Goal: Check status: Check status

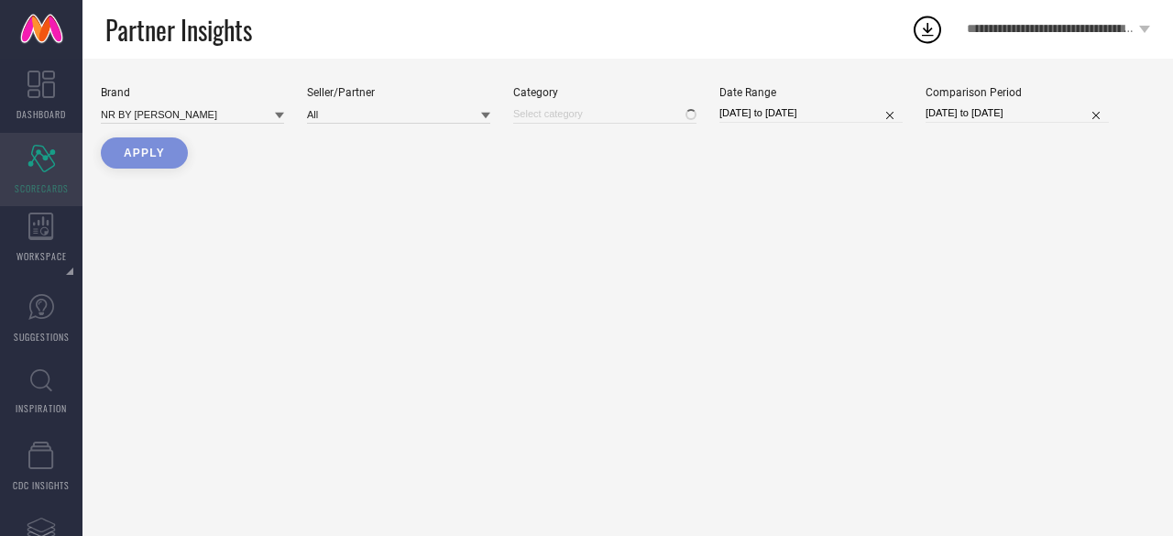
type input "All"
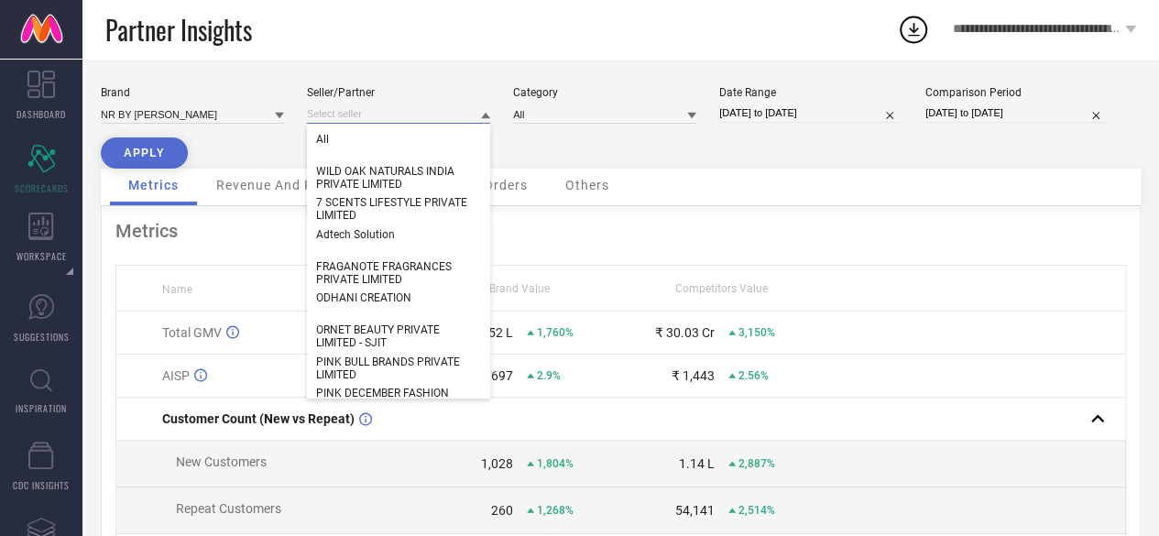
click at [340, 120] on input at bounding box center [398, 113] width 183 height 19
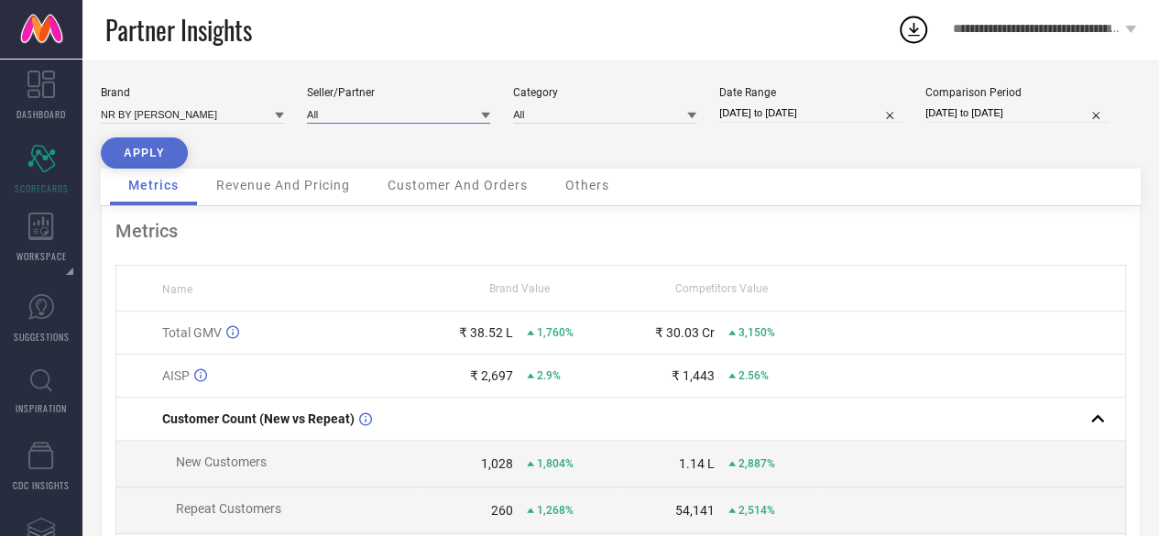
click at [340, 120] on input at bounding box center [398, 113] width 183 height 19
type input "huts"
click at [367, 147] on span "HUTS AND LOOMS COLLECTION PRIVATE LIMITED" at bounding box center [398, 146] width 165 height 26
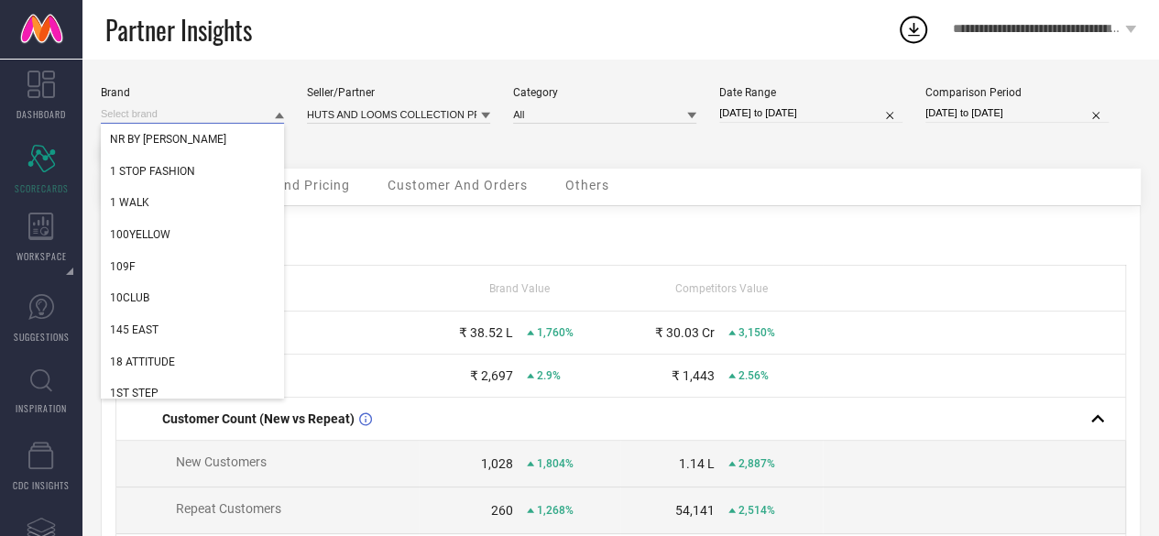
click at [235, 116] on input at bounding box center [192, 113] width 183 height 19
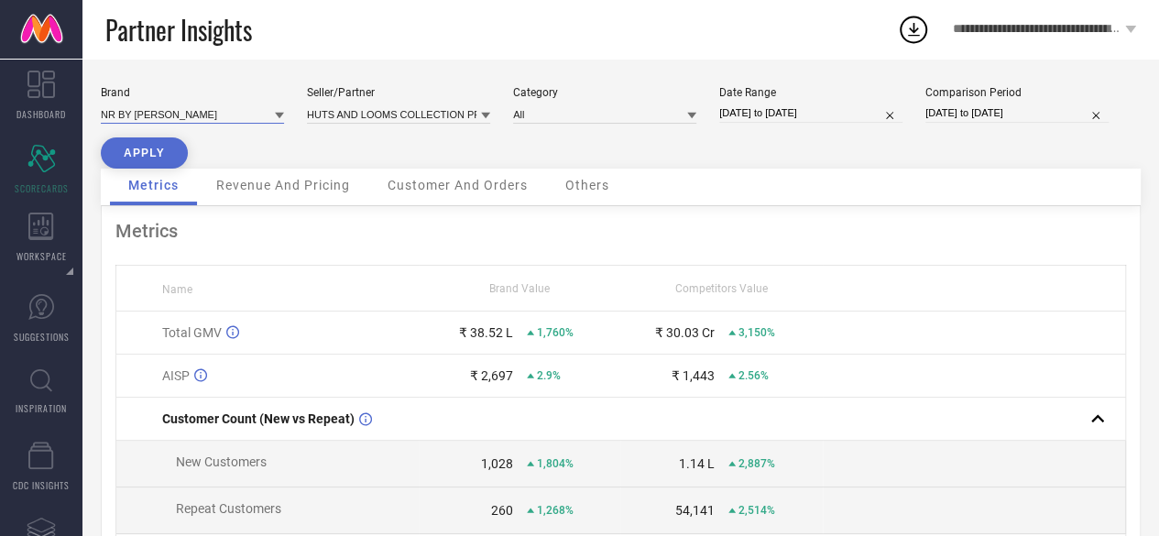
click at [206, 118] on input at bounding box center [192, 113] width 183 height 19
type input "huts"
click at [196, 137] on span "HUTS AND LOOMS" at bounding box center [156, 139] width 93 height 13
type input "All"
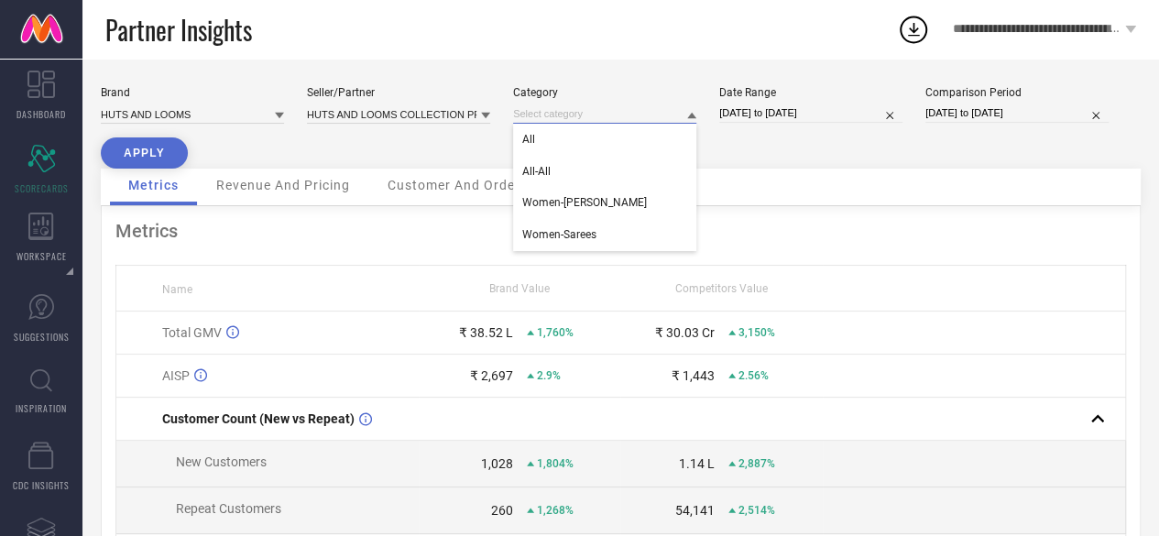
click at [636, 117] on input at bounding box center [604, 113] width 183 height 19
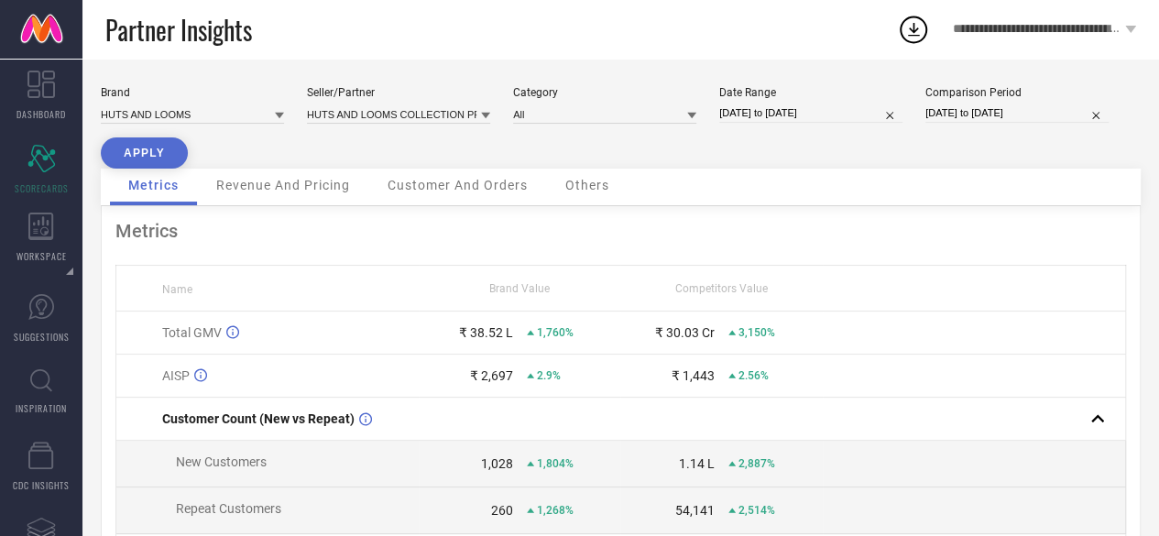
click at [748, 152] on div "Brand HUTS AND LOOMS Seller/Partner HUTS AND LOOMS COLLECTION PRIVATE LIMITED C…" at bounding box center [621, 127] width 1040 height 82
select select "3"
select select "2025"
select select "4"
select select "2025"
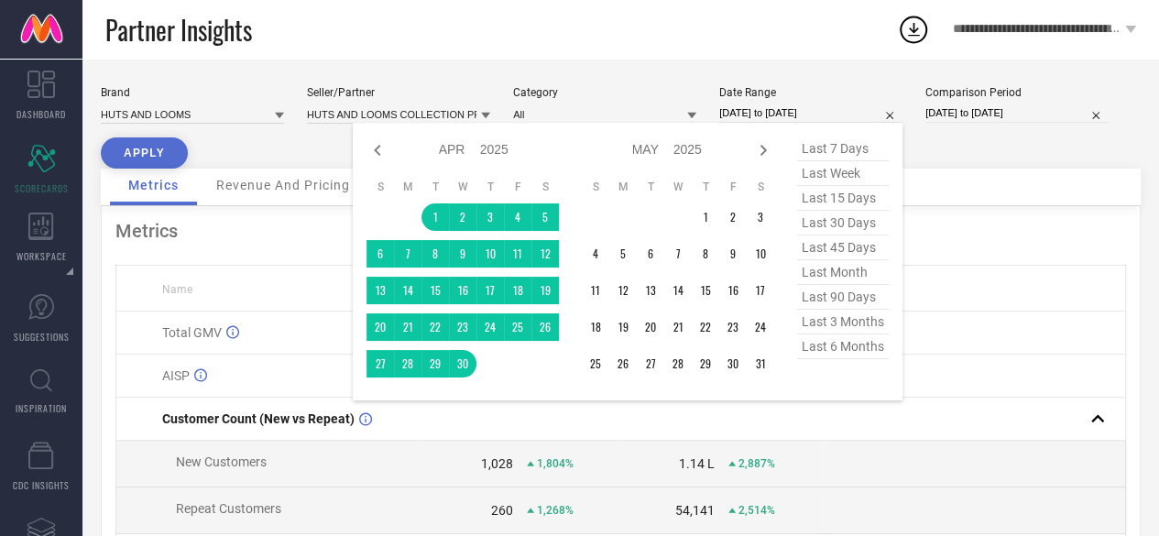
click at [763, 111] on input "[DATE] to [DATE]" at bounding box center [810, 113] width 183 height 19
click at [765, 147] on icon at bounding box center [763, 150] width 22 height 22
select select "5"
select select "2025"
select select "6"
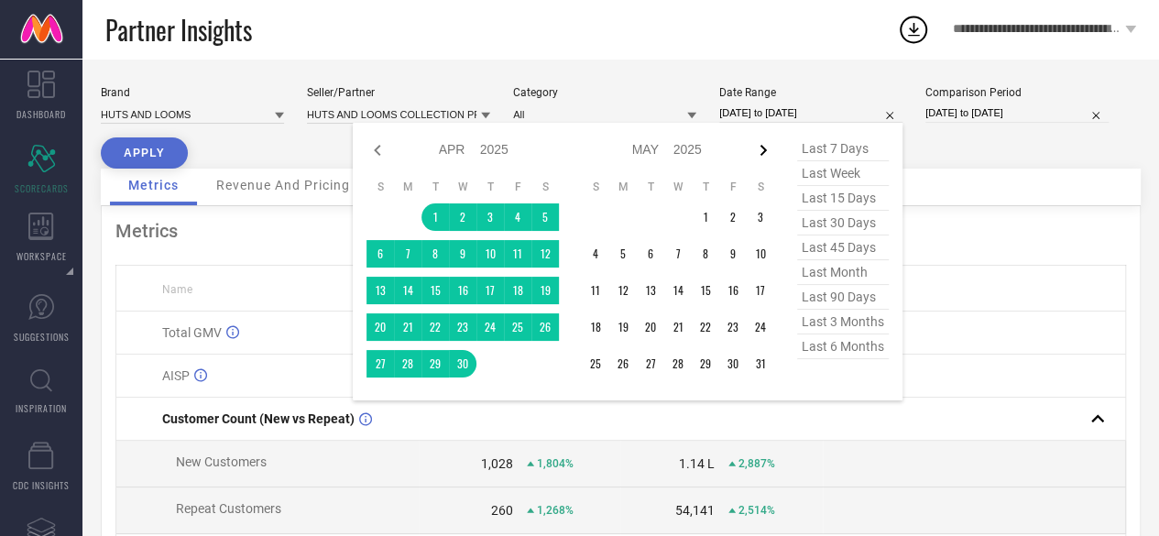
select select "2025"
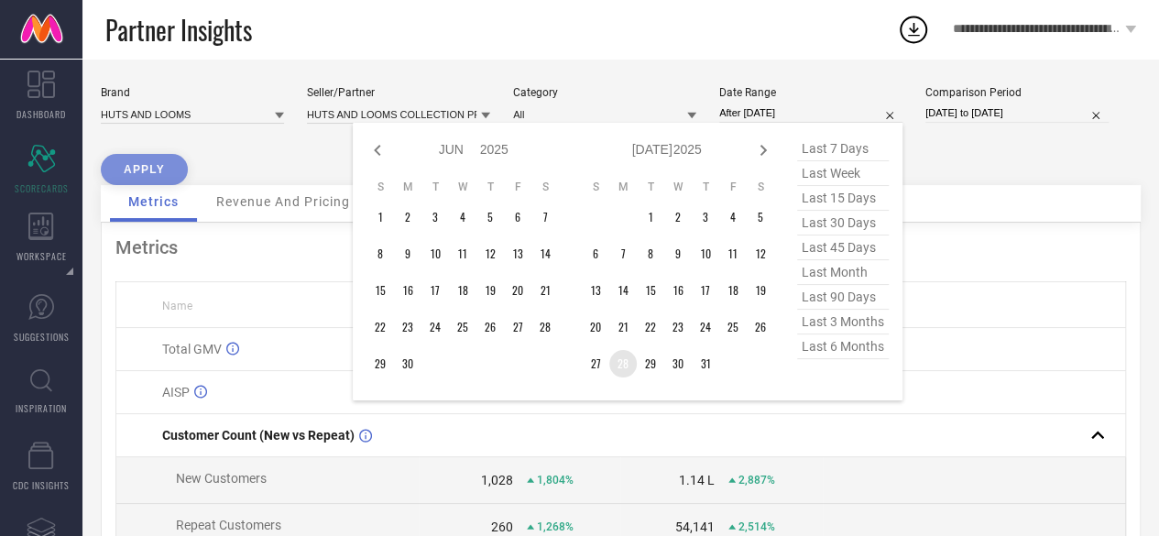
click at [625, 371] on td "28" at bounding box center [622, 363] width 27 height 27
type input "[DATE] to [DATE]"
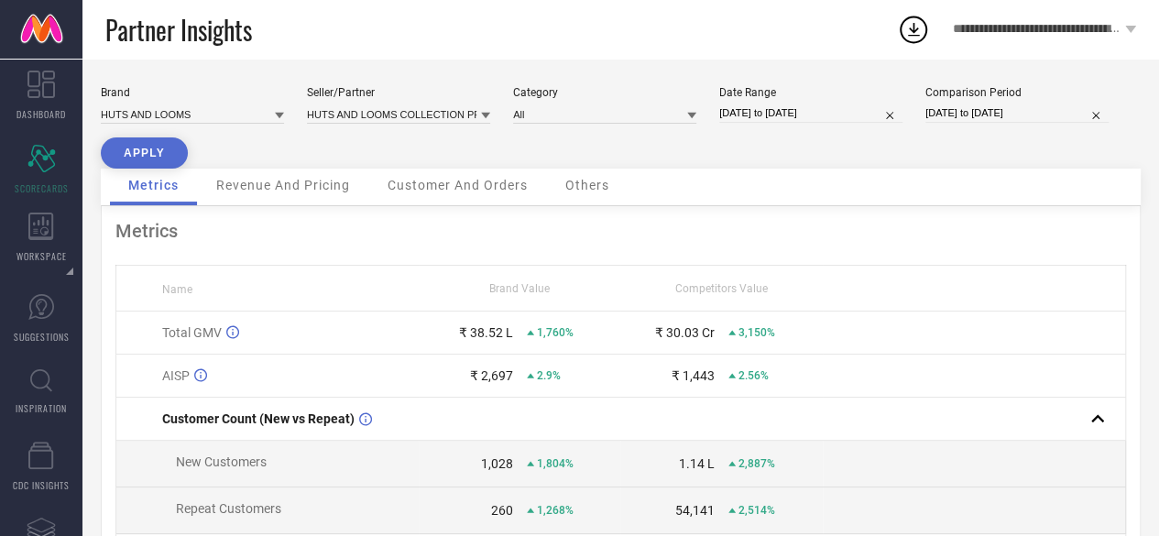
click at [159, 148] on button "APPLY" at bounding box center [144, 152] width 87 height 31
click at [302, 185] on span "Revenue And Pricing" at bounding box center [283, 185] width 134 height 15
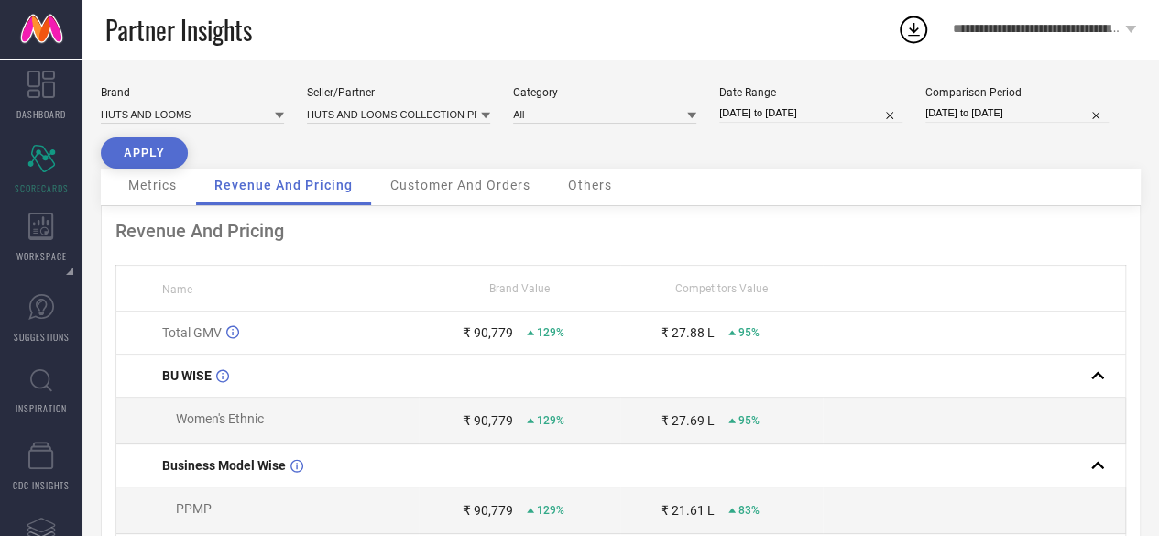
click at [453, 197] on div "Customer And Orders" at bounding box center [460, 187] width 177 height 37
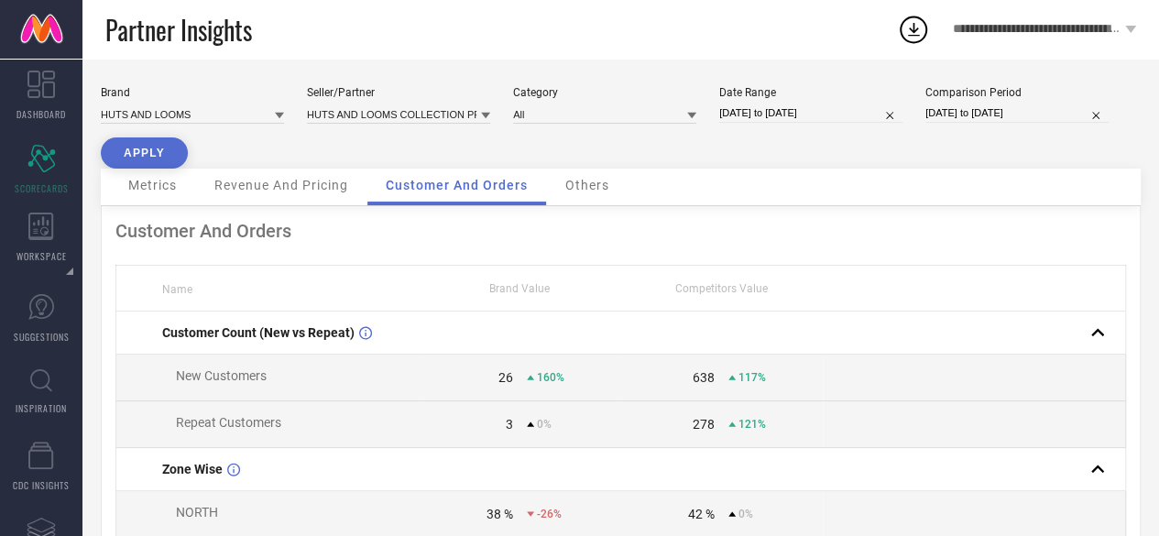
click at [598, 189] on span "Others" at bounding box center [587, 185] width 44 height 15
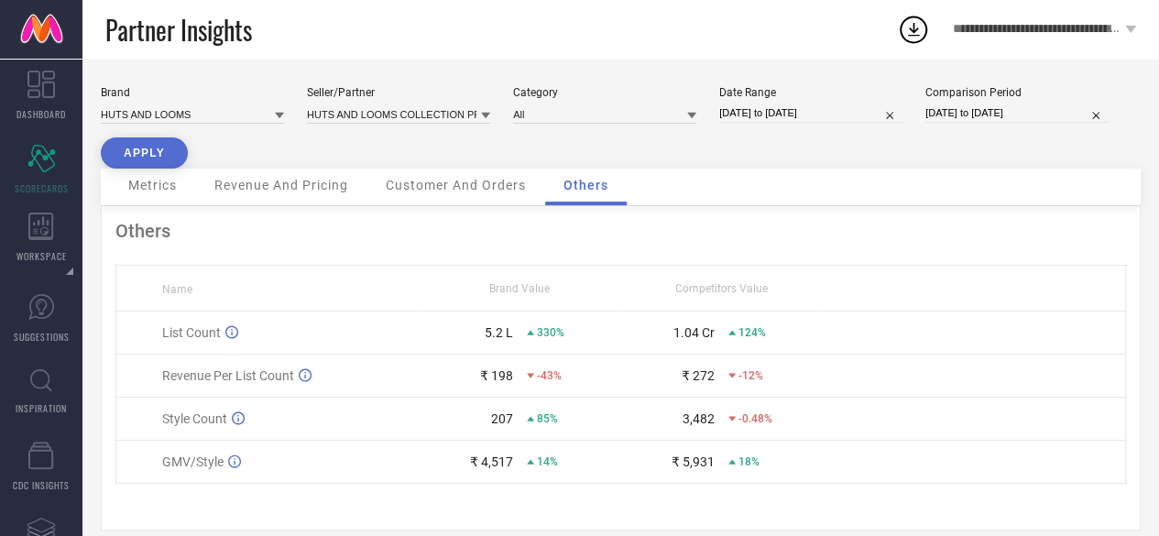
click at [165, 176] on div "Metrics" at bounding box center [152, 187] width 85 height 37
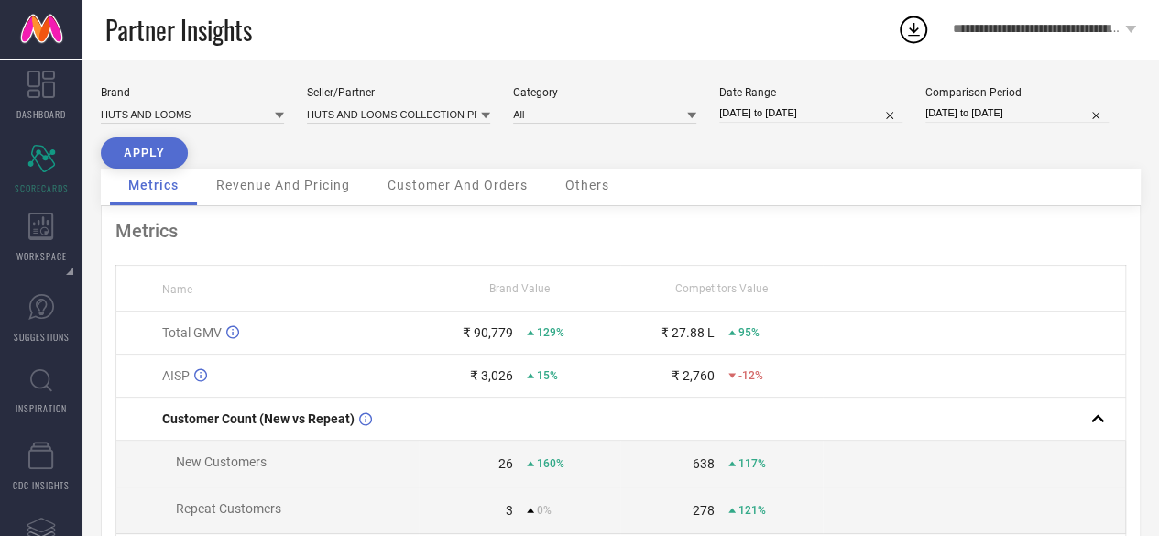
select select "6"
select select "2025"
select select "7"
select select "2025"
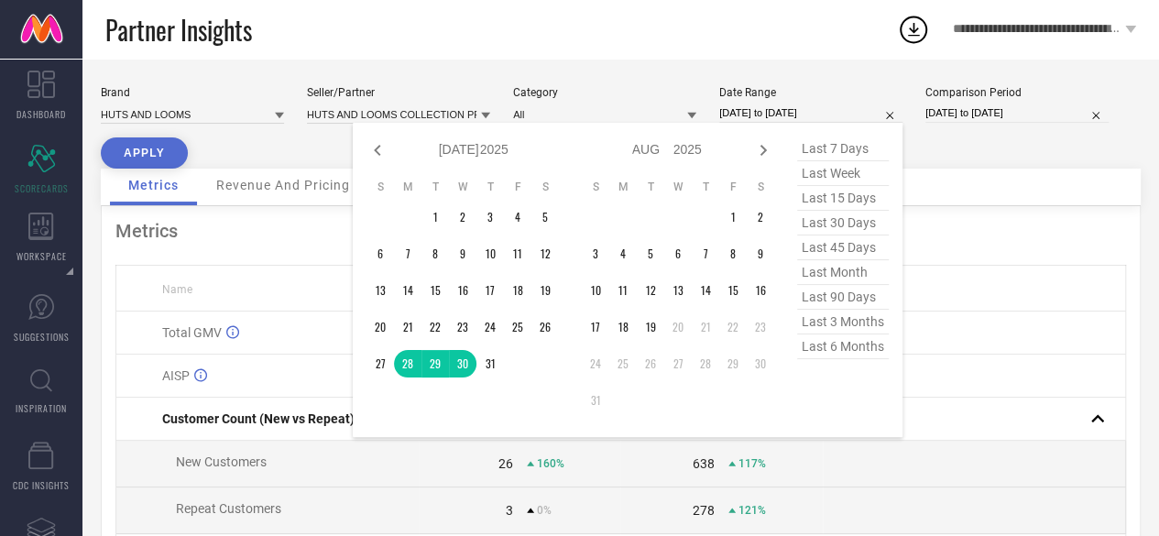
click at [728, 115] on input "[DATE] to [DATE]" at bounding box center [810, 113] width 183 height 19
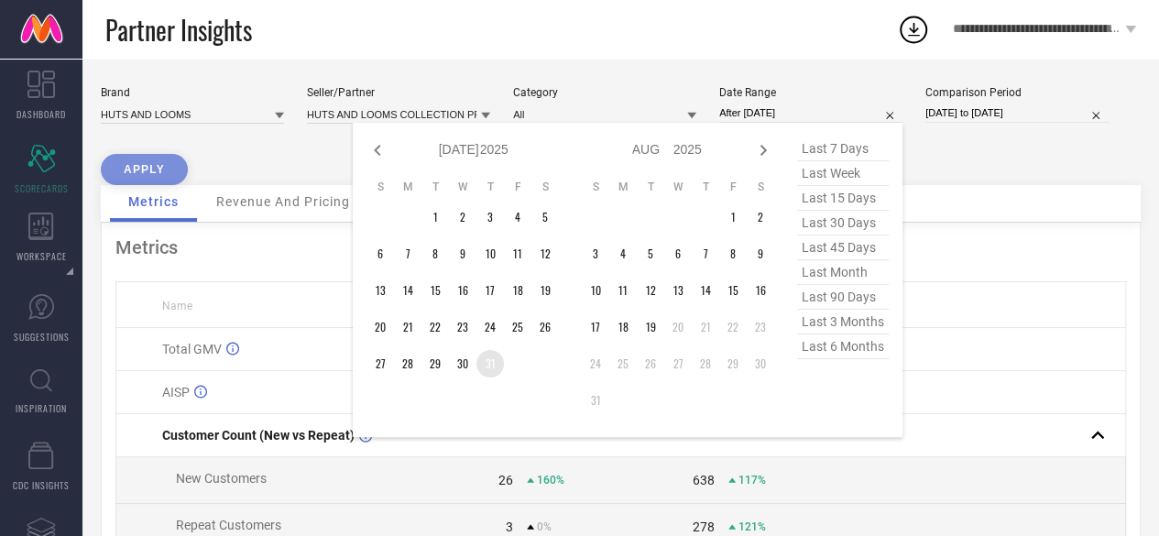
click at [494, 369] on td "31" at bounding box center [490, 363] width 27 height 27
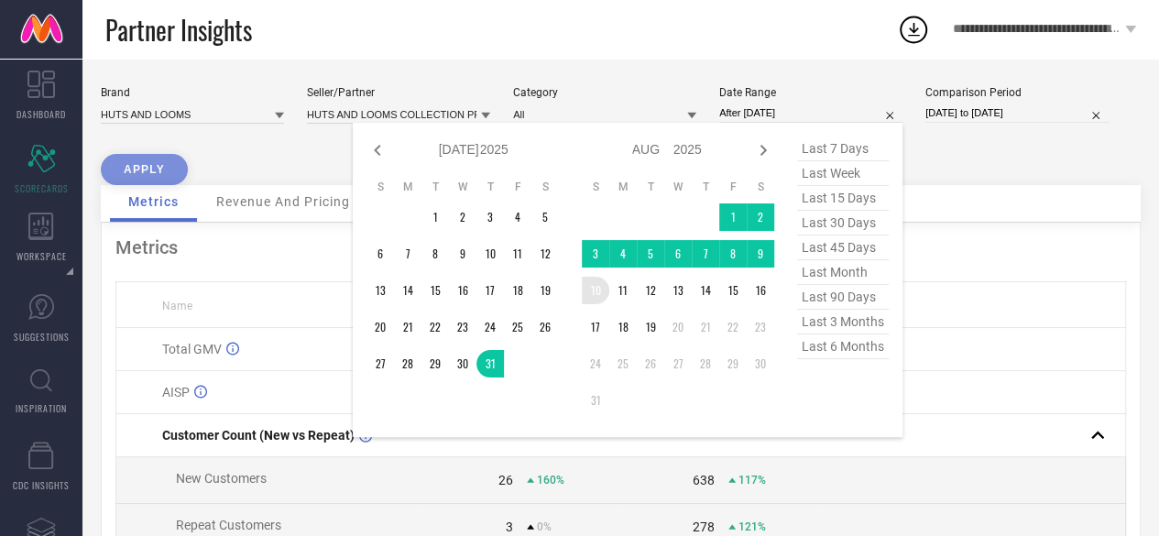
type input "[DATE] to [DATE]"
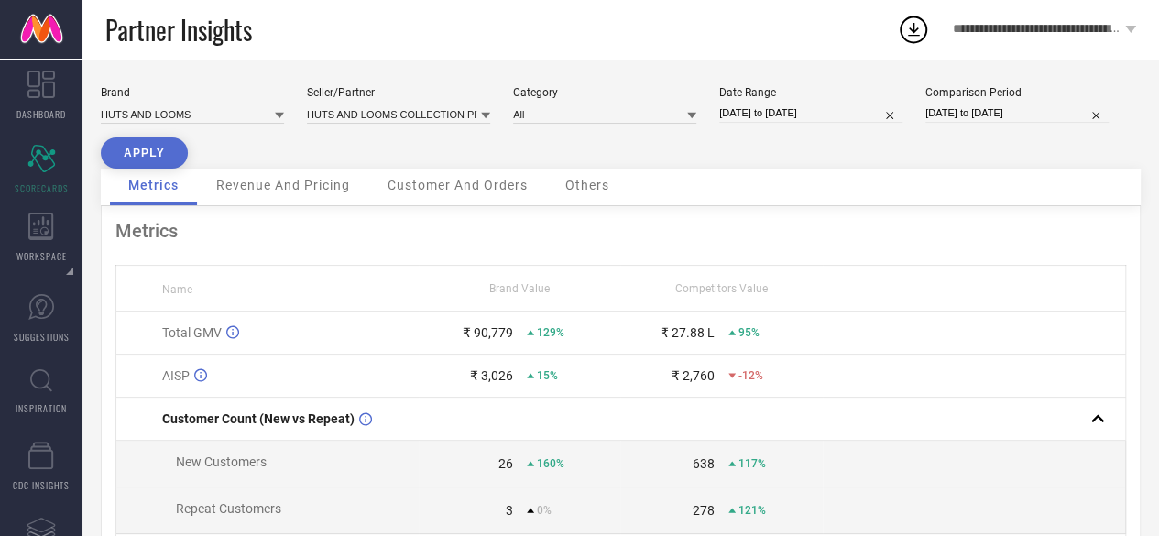
click at [147, 159] on button "APPLY" at bounding box center [144, 152] width 87 height 31
click at [751, 118] on input "[DATE] to [DATE]" at bounding box center [810, 113] width 183 height 19
select select "6"
select select "2025"
select select "7"
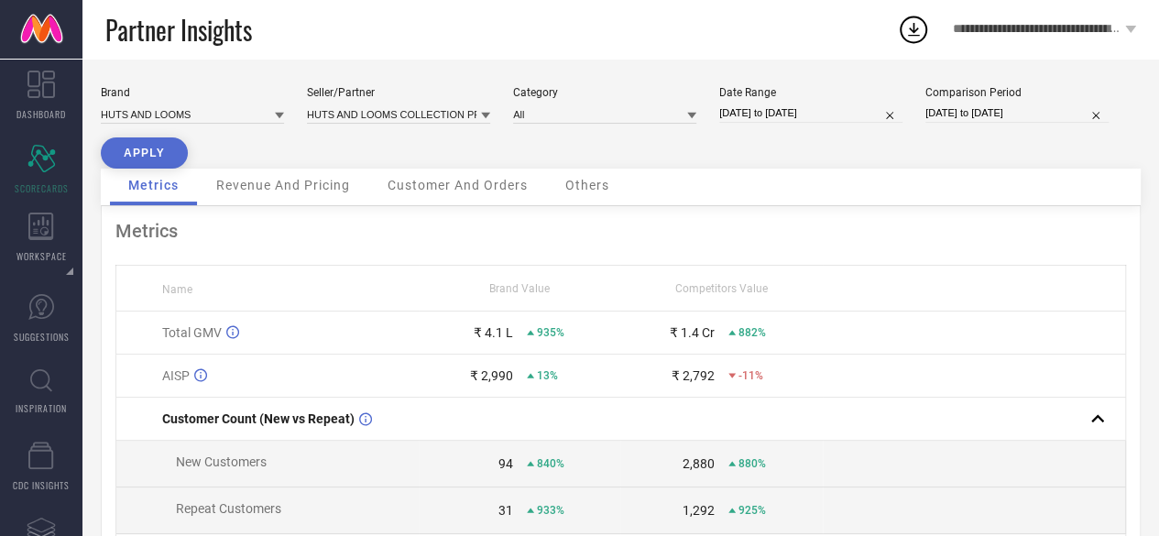
select select "2025"
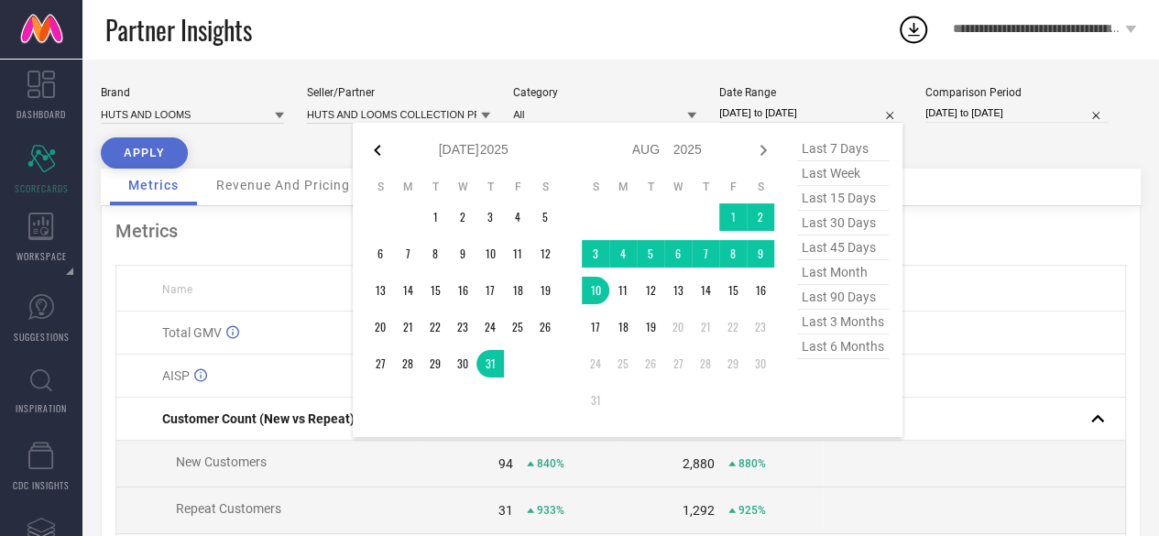
click at [388, 153] on icon at bounding box center [378, 150] width 22 height 22
select select "5"
select select "2025"
select select "6"
select select "2025"
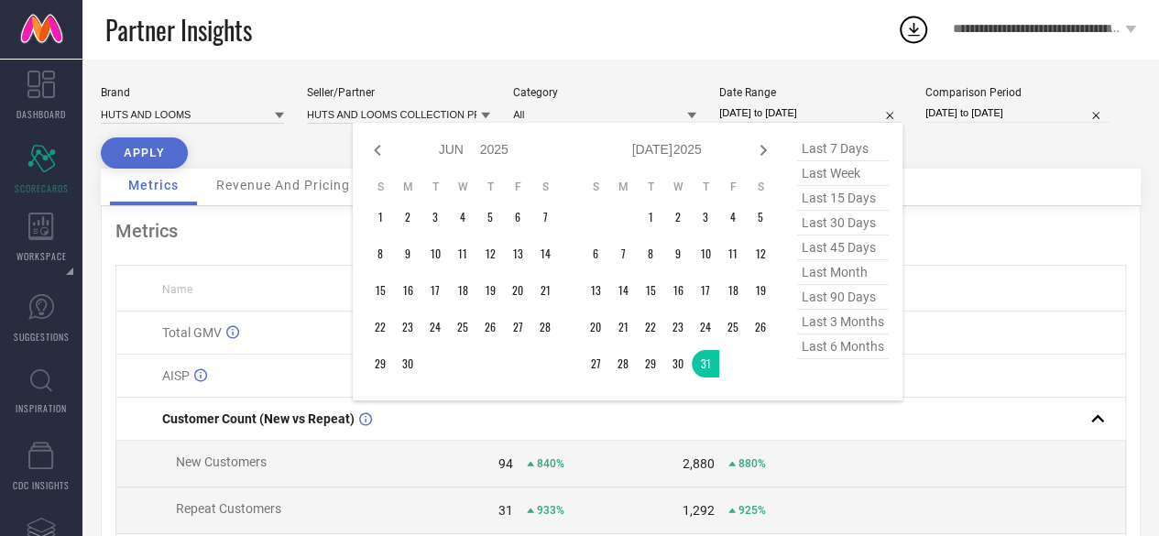
click at [388, 153] on icon at bounding box center [378, 150] width 22 height 22
select select "4"
select select "2025"
select select "5"
select select "2025"
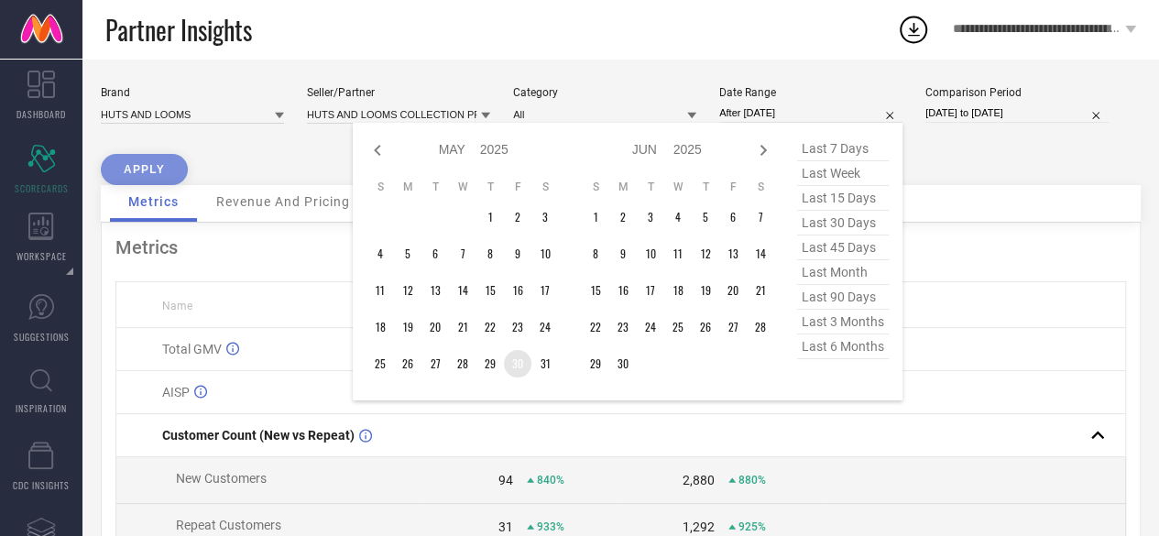
click at [522, 367] on td "30" at bounding box center [517, 363] width 27 height 27
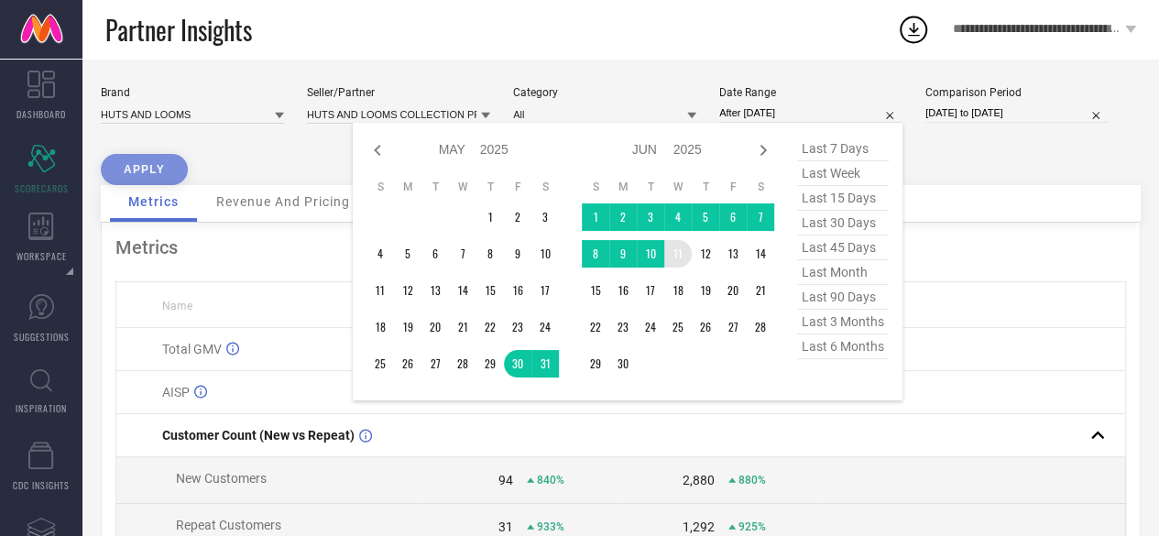
type input "[DATE] to [DATE]"
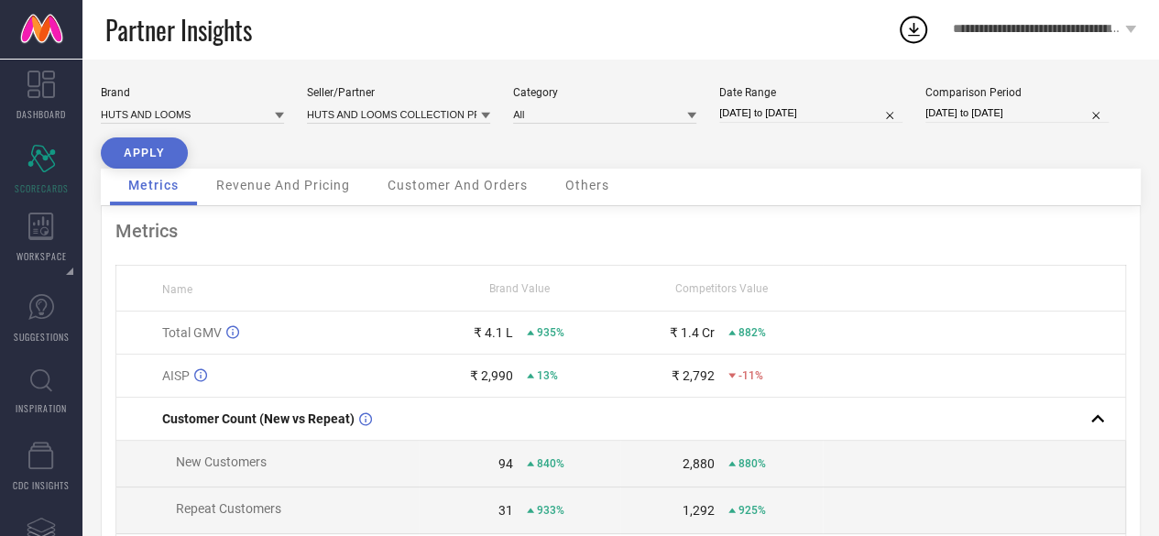
click at [149, 153] on button "APPLY" at bounding box center [144, 152] width 87 height 31
